Goal: Information Seeking & Learning: Learn about a topic

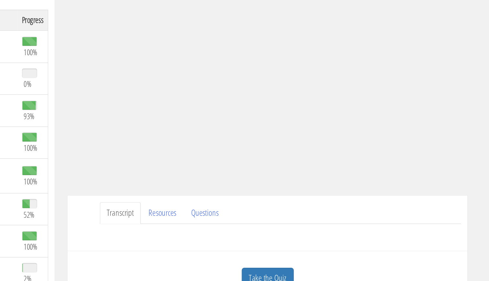
scroll to position [38, 0]
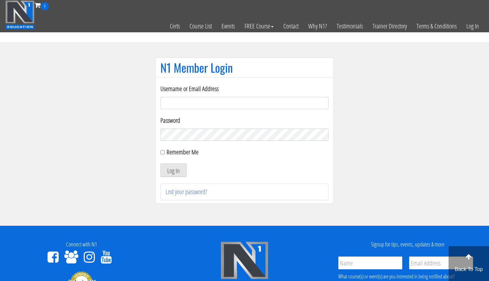
type input "[EMAIL_ADDRESS][DOMAIN_NAME]"
click at [173, 170] on button "Log In" at bounding box center [173, 171] width 26 height 14
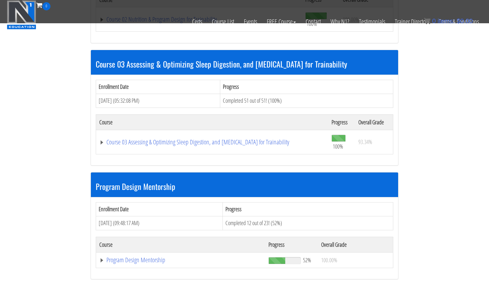
scroll to position [592, 0]
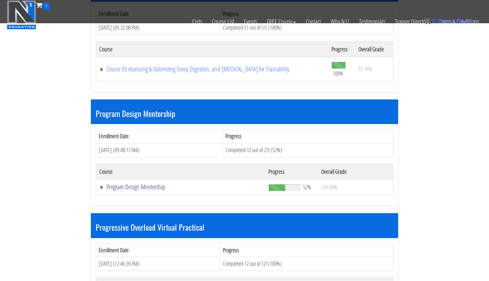
click at [143, 184] on link "Program Design Mentorship" at bounding box center [180, 187] width 163 height 6
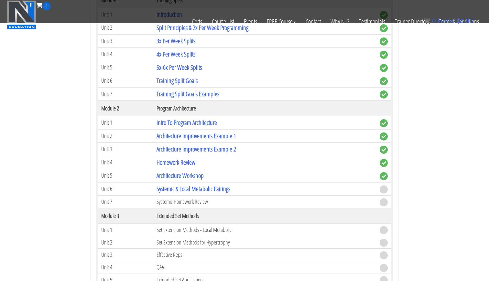
scroll to position [797, 0]
click at [195, 184] on link "Systemic & Local Metabolic Pairings" at bounding box center [194, 188] width 74 height 9
